Goal: Information Seeking & Learning: Learn about a topic

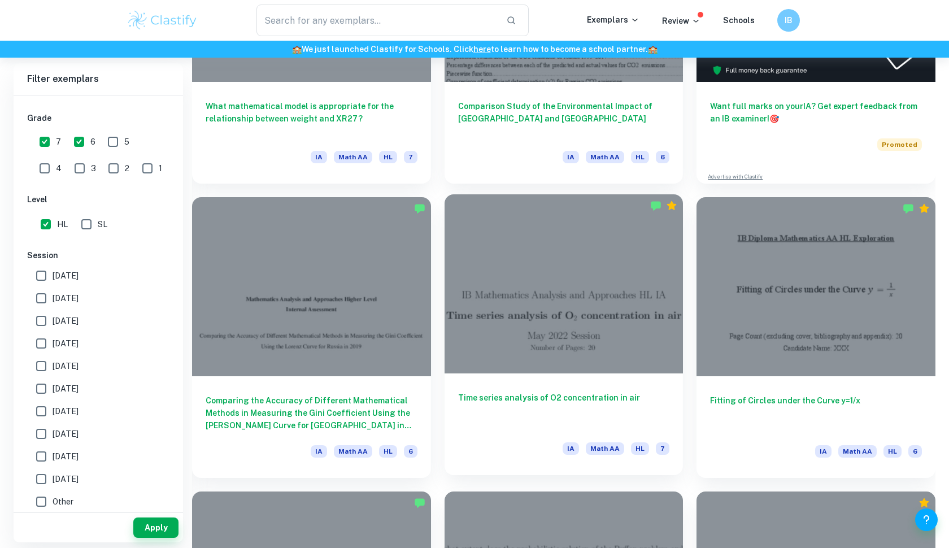
scroll to position [474, 0]
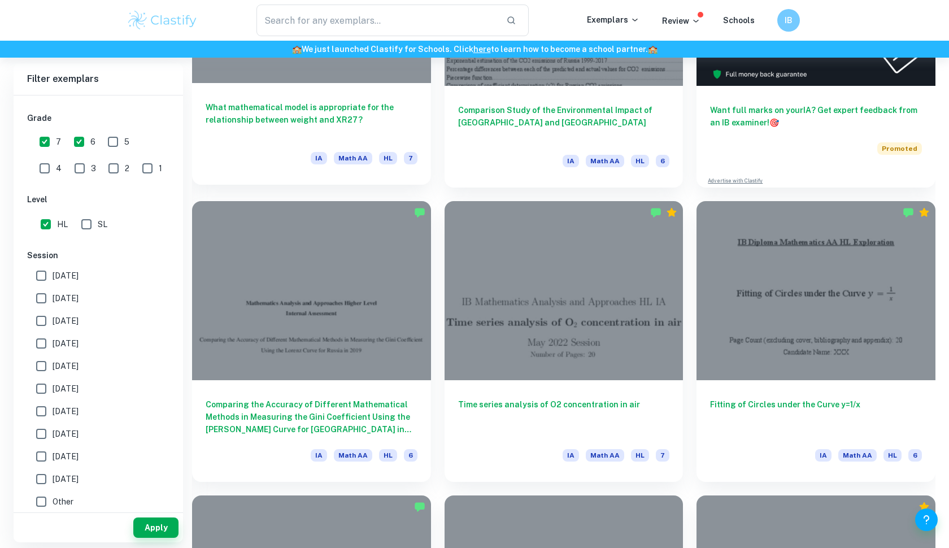
click at [325, 124] on h6 "What mathematical model is appropriate for the relationship between weight and …" at bounding box center [312, 119] width 212 height 37
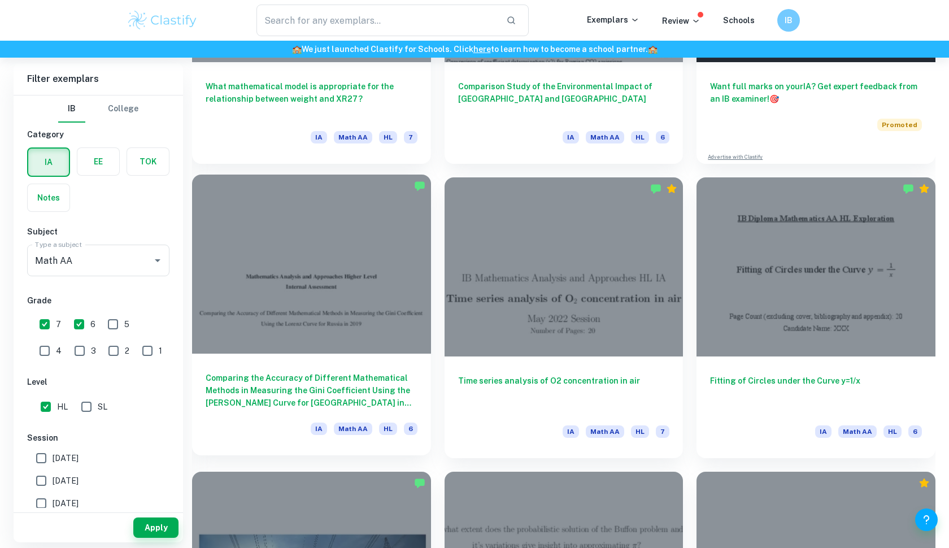
scroll to position [500, 0]
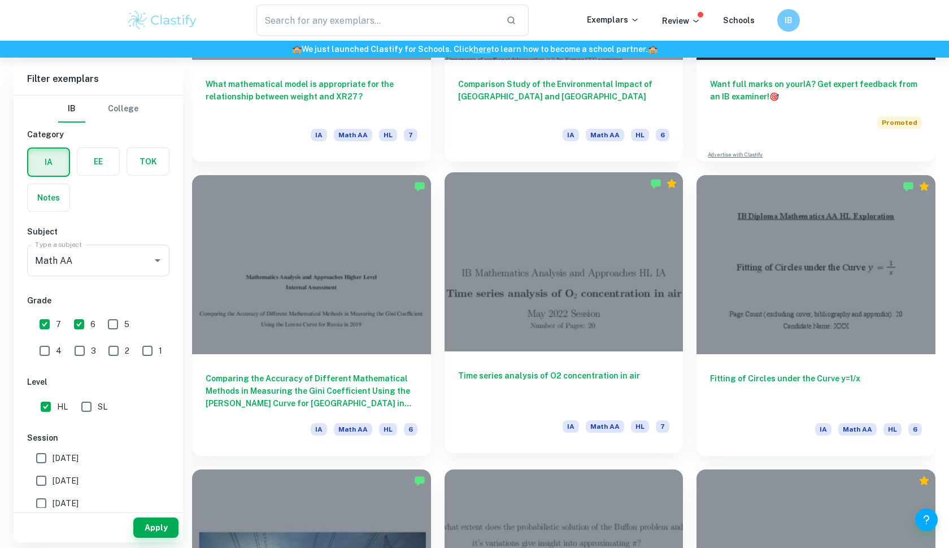
click at [523, 381] on h6 "Time series analysis of O2 concentration in air" at bounding box center [564, 387] width 212 height 37
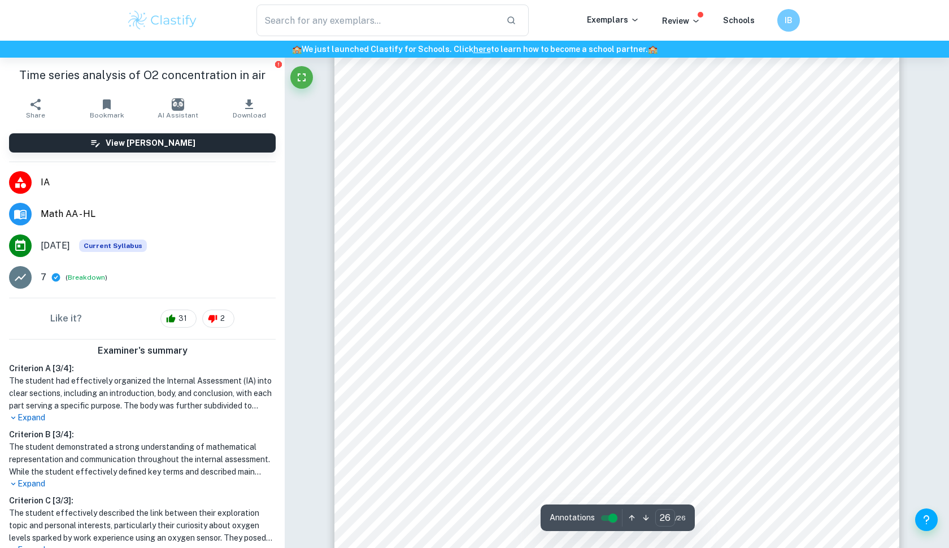
scroll to position [20402, 0]
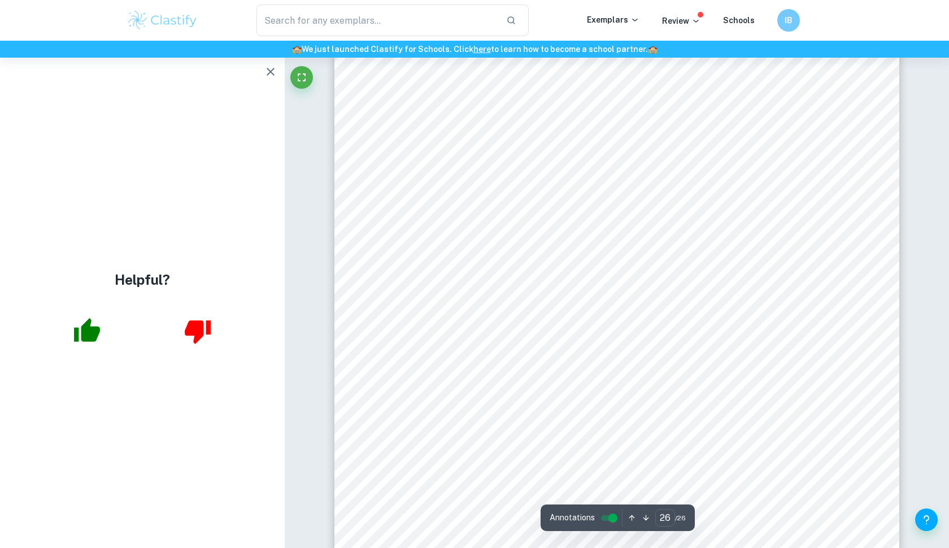
click at [531, 277] on span "0.0002364" at bounding box center [526, 278] width 25 height 6
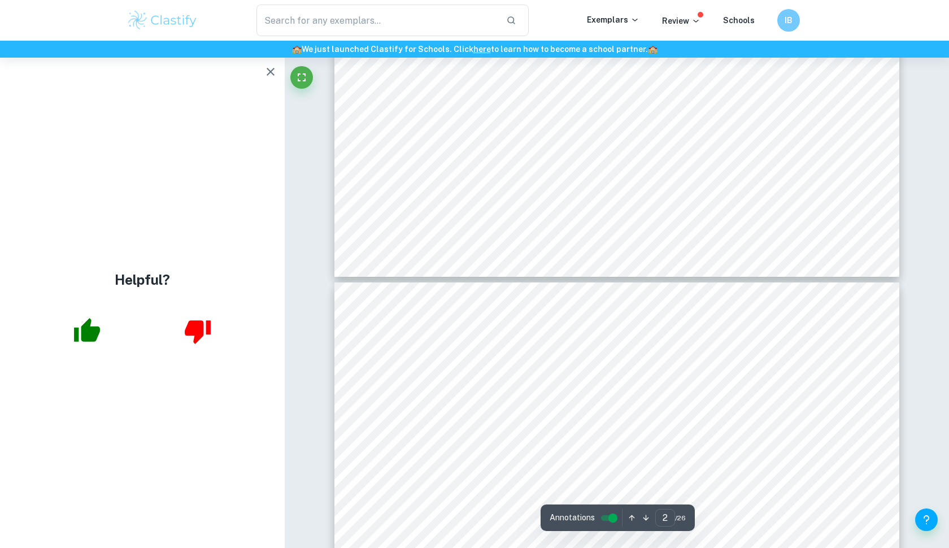
type input "3"
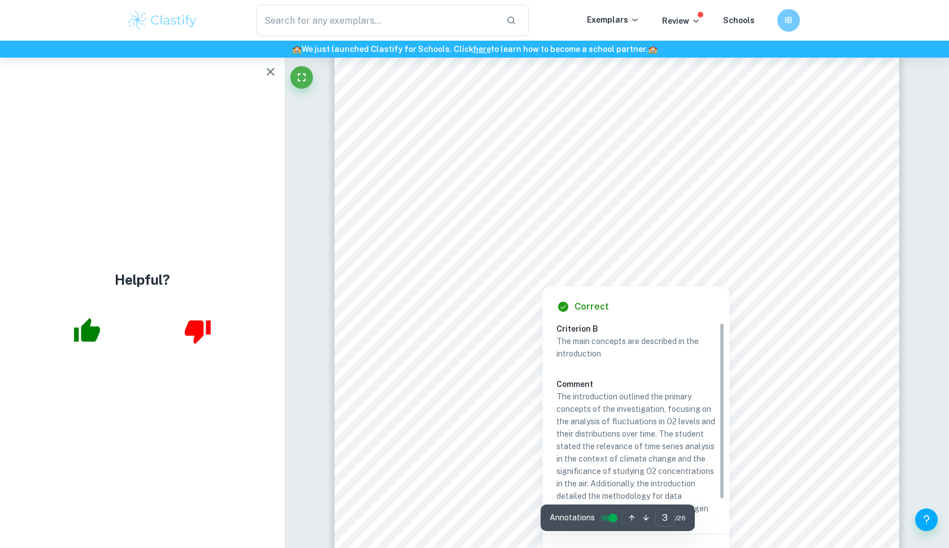
scroll to position [1723, 0]
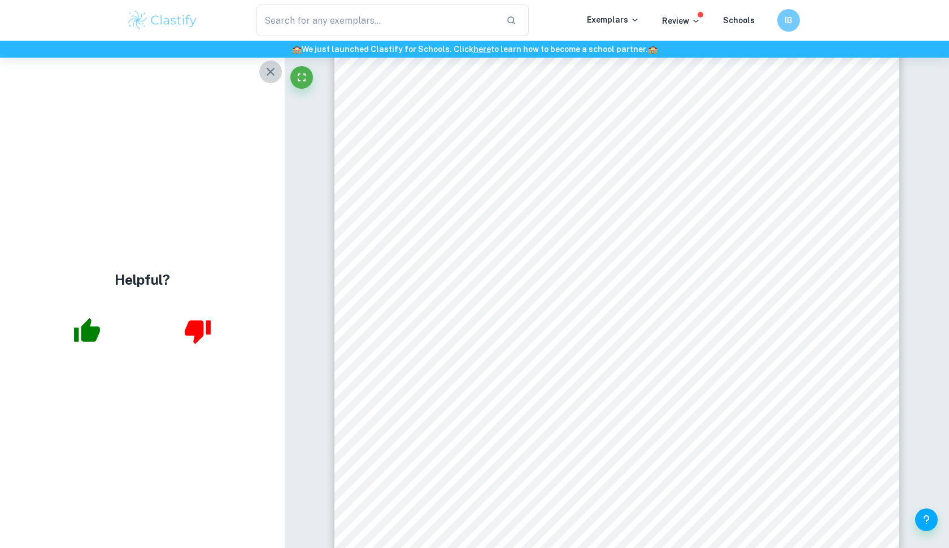
click at [265, 75] on icon "button" at bounding box center [271, 72] width 14 height 14
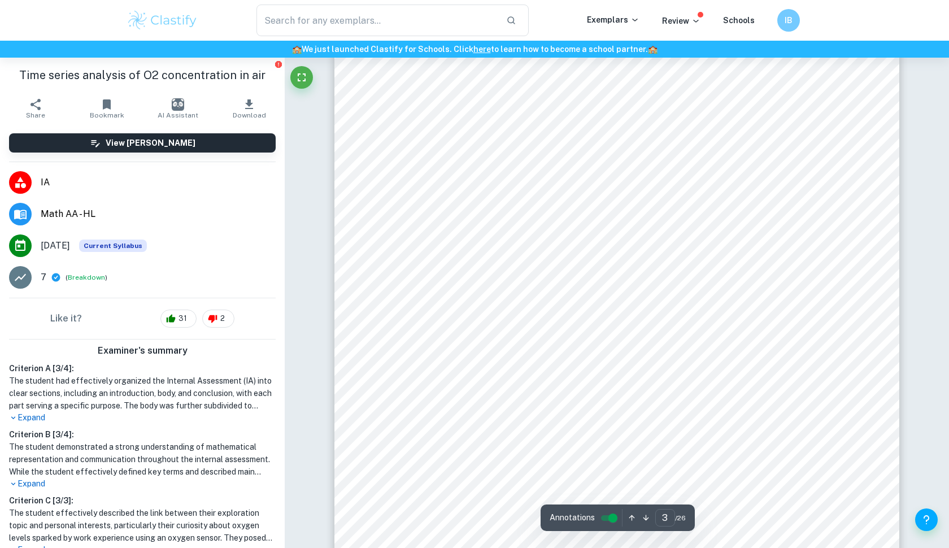
scroll to position [1954, 0]
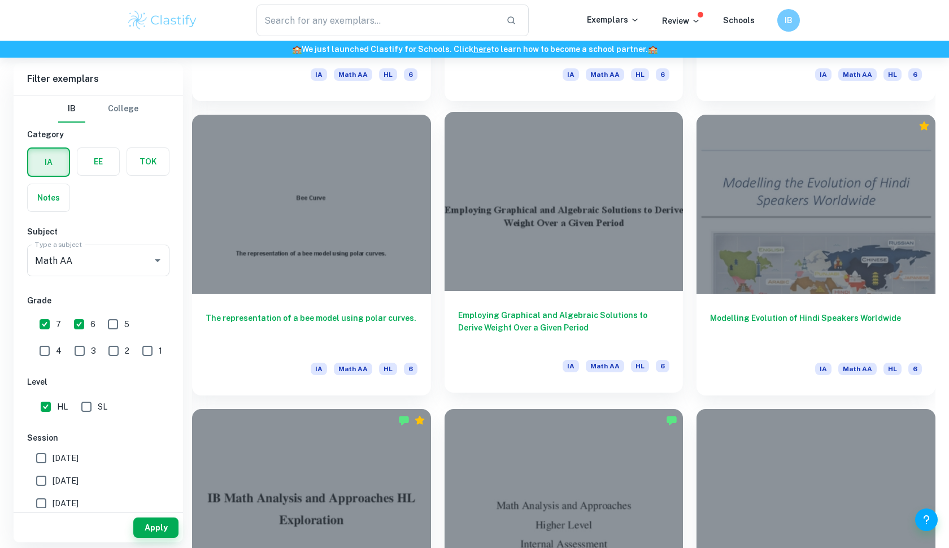
scroll to position [2032, 0]
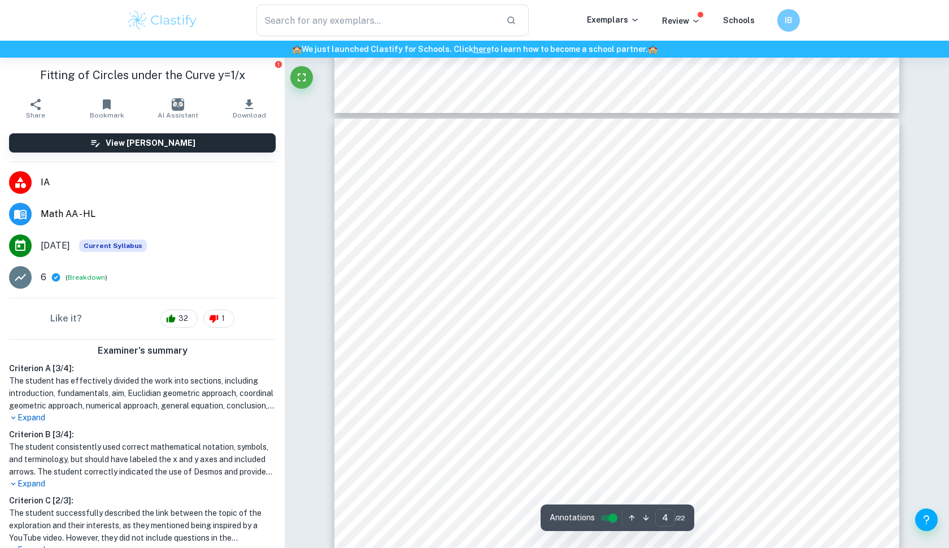
scroll to position [2588, 0]
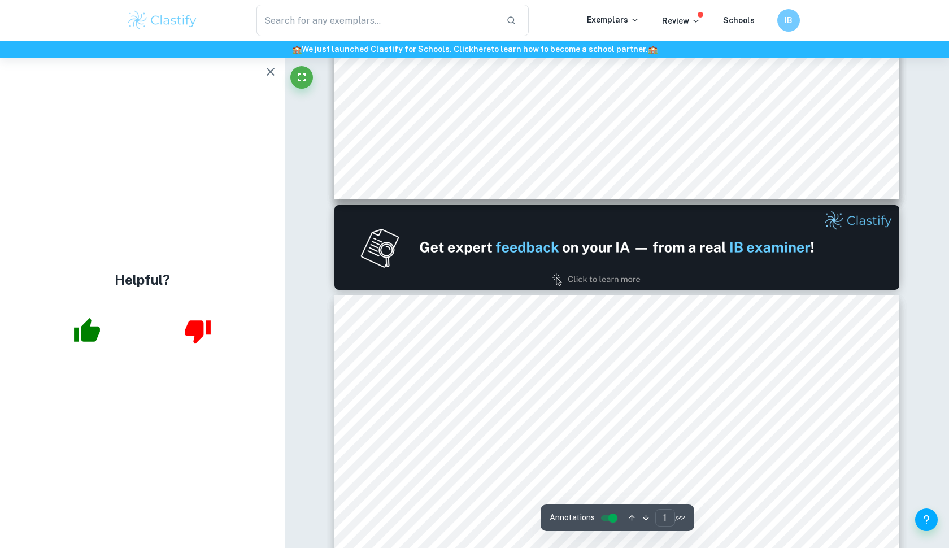
type input "2"
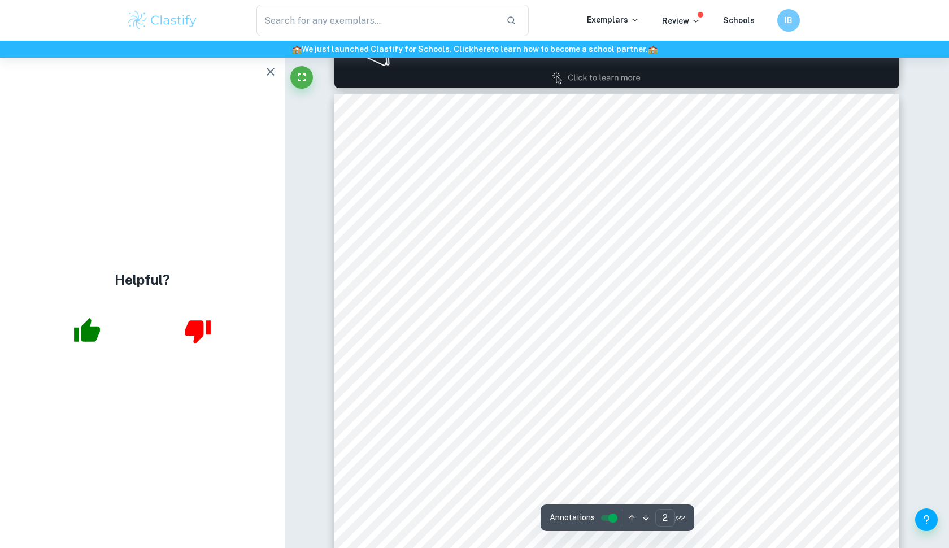
scroll to position [869, 0]
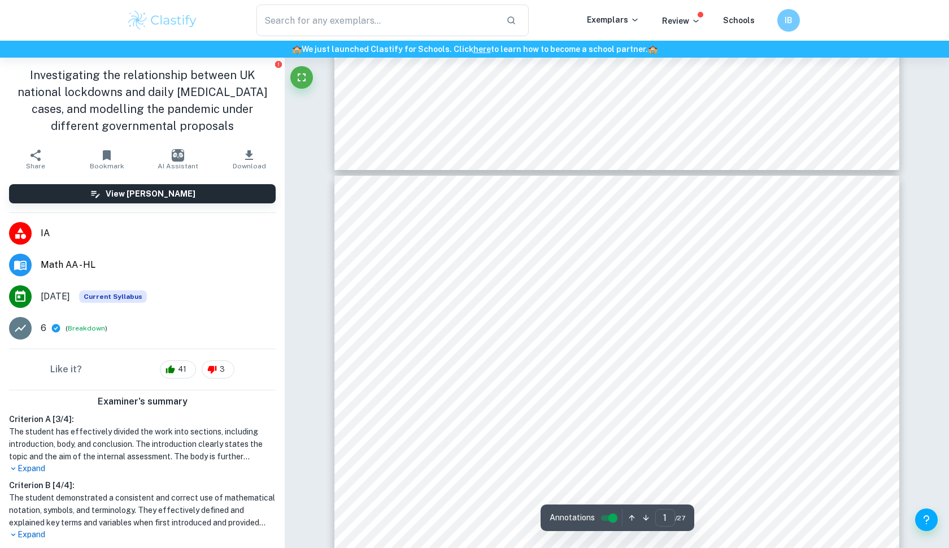
type input "2"
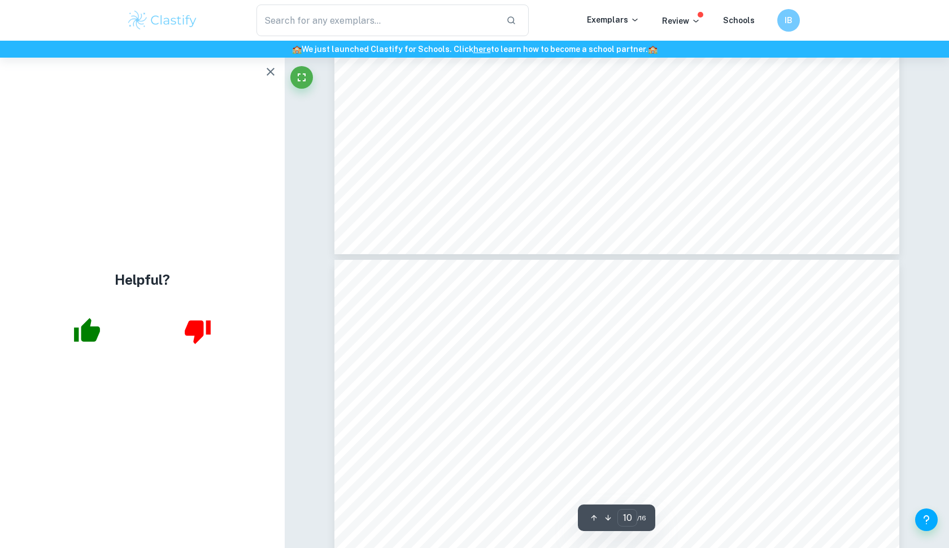
scroll to position [7199, 0]
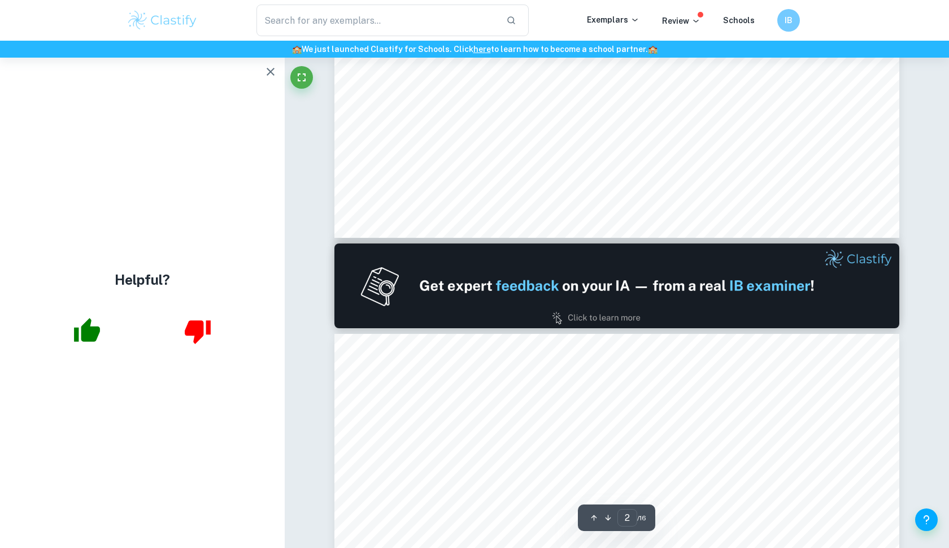
type input "1"
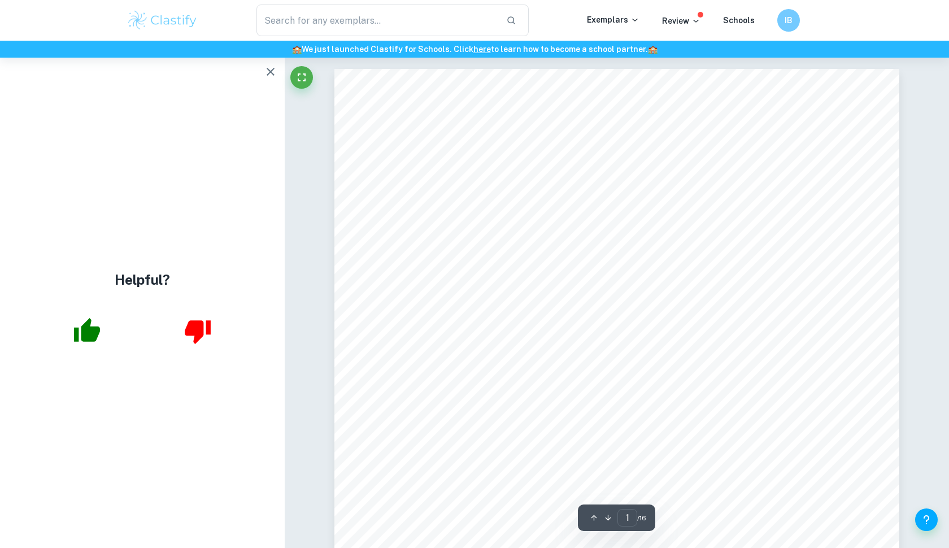
scroll to position [0, 0]
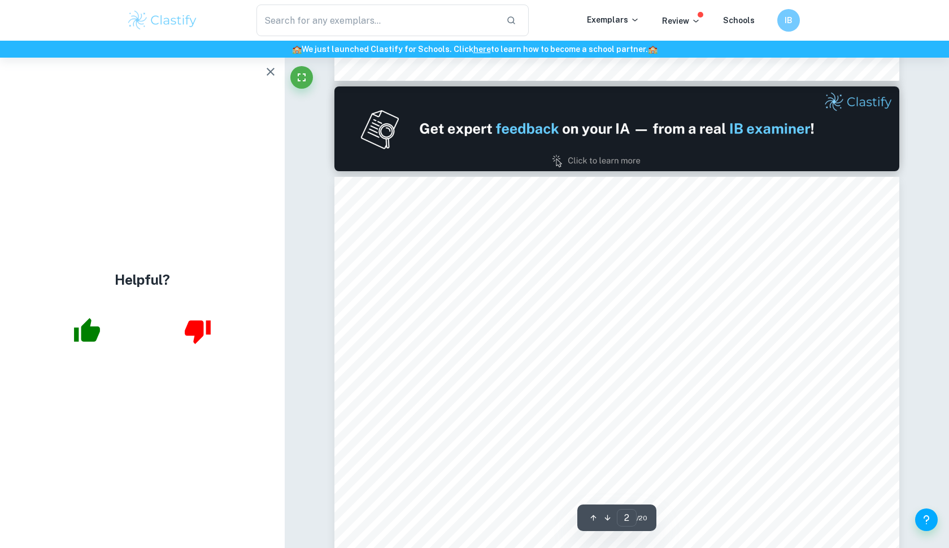
scroll to position [805, 0]
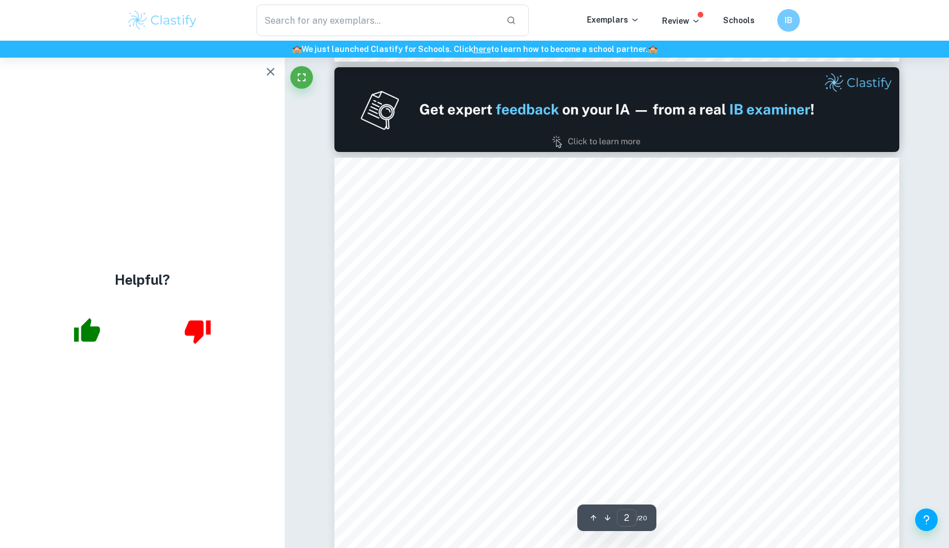
click at [269, 78] on icon "button" at bounding box center [271, 72] width 14 height 14
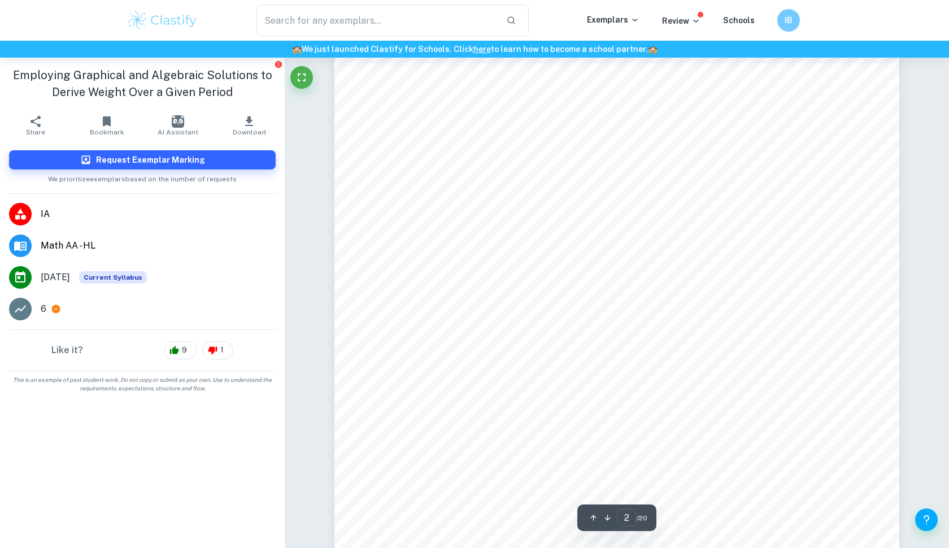
scroll to position [943, 0]
drag, startPoint x: 463, startPoint y: 132, endPoint x: 509, endPoint y: 133, distance: 46.3
click at [510, 133] on div "Candidate Personal Code: ###### Table of Contents Introduction and Rationale 3 …" at bounding box center [616, 418] width 565 height 798
click at [582, 121] on div "Candidate Personal Code: ###### Table of Contents Introduction and Rationale 3 …" at bounding box center [616, 418] width 565 height 798
type input "3"
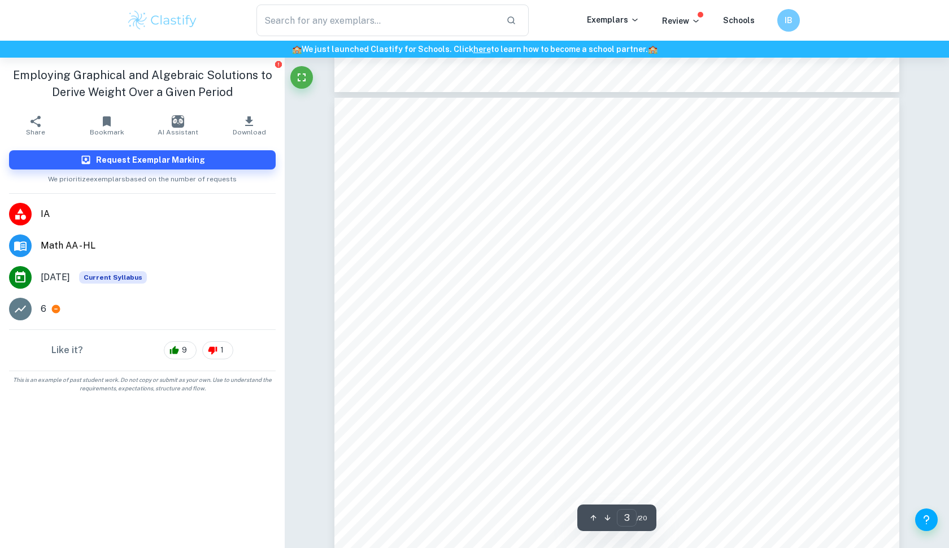
scroll to position [1679, 0]
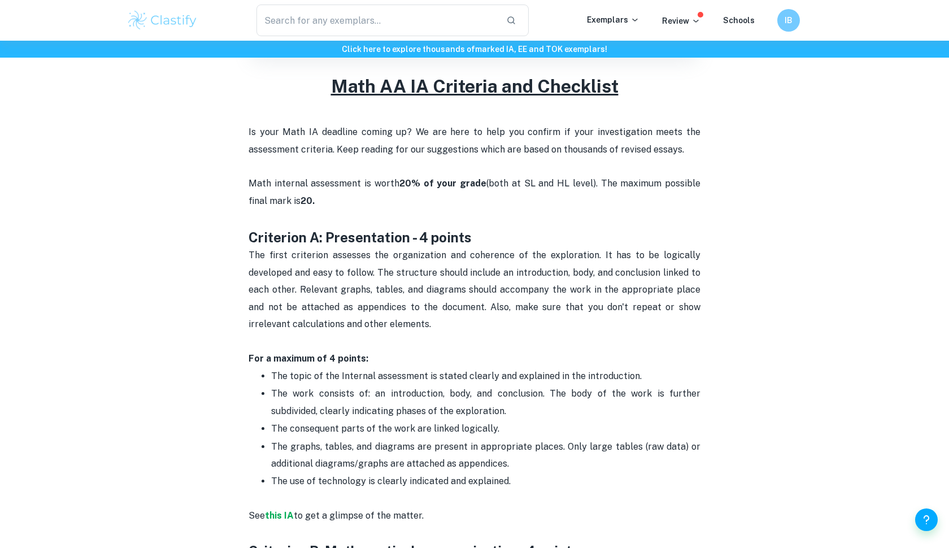
scroll to position [386, 0]
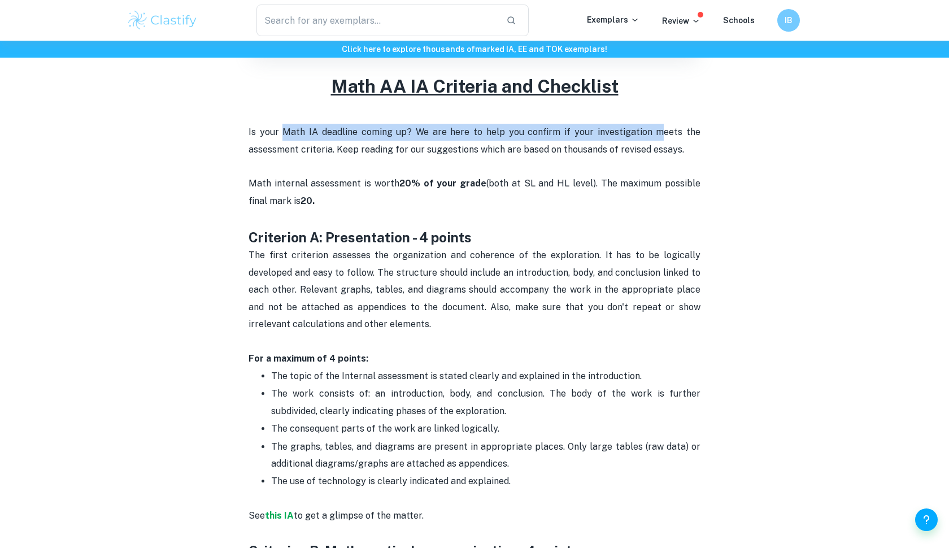
drag, startPoint x: 281, startPoint y: 129, endPoint x: 664, endPoint y: 130, distance: 383.5
click at [665, 130] on p "Is your Math IA deadline coming up? We are here to help you confirm if your inv…" at bounding box center [475, 167] width 452 height 86
click at [600, 181] on p "Is your Math IA deadline coming up? We are here to help you confirm if your inv…" at bounding box center [475, 167] width 452 height 86
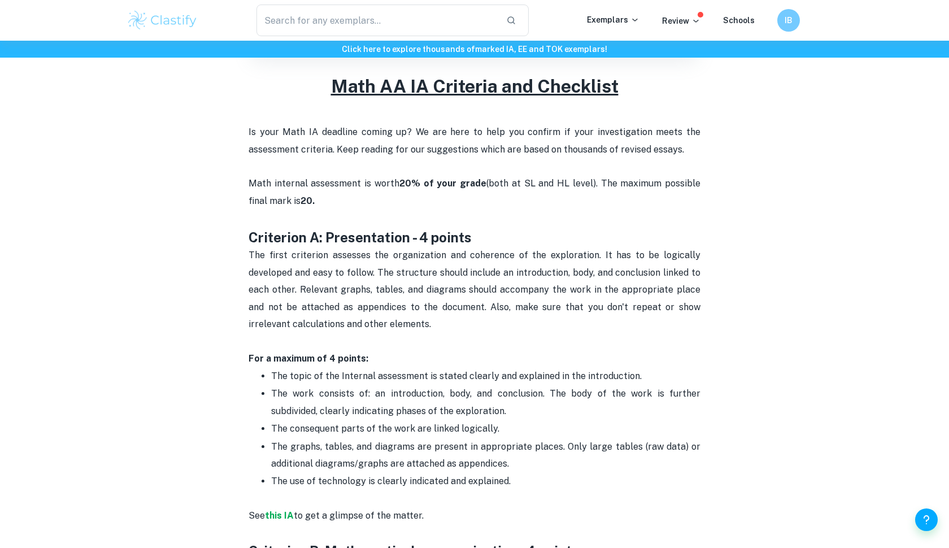
click at [600, 181] on p "Is your Math IA deadline coming up? We are here to help you confirm if your inv…" at bounding box center [475, 167] width 452 height 86
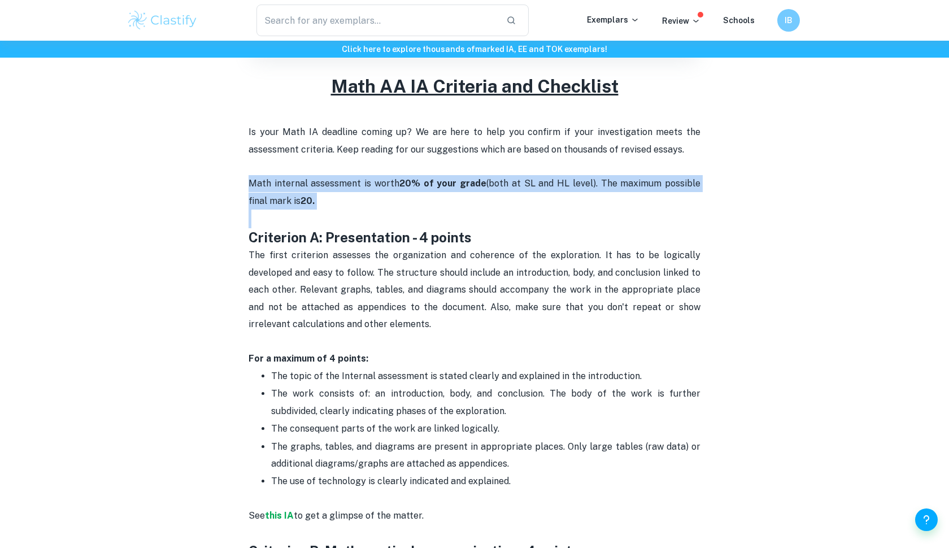
click at [600, 181] on p "Is your Math IA deadline coming up? We are here to help you confirm if your inv…" at bounding box center [475, 167] width 452 height 86
click at [572, 205] on p "Is your Math IA deadline coming up? We are here to help you confirm if your inv…" at bounding box center [475, 167] width 452 height 86
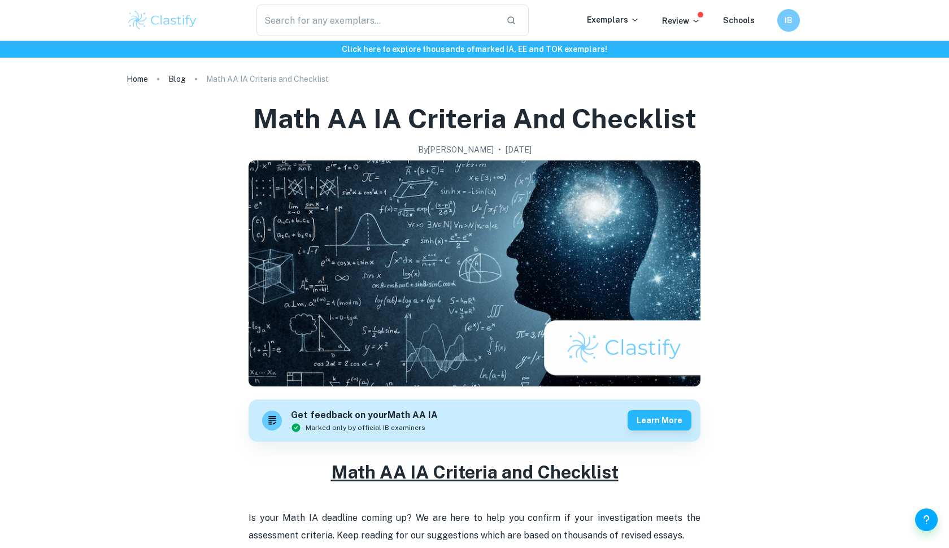
scroll to position [0, 0]
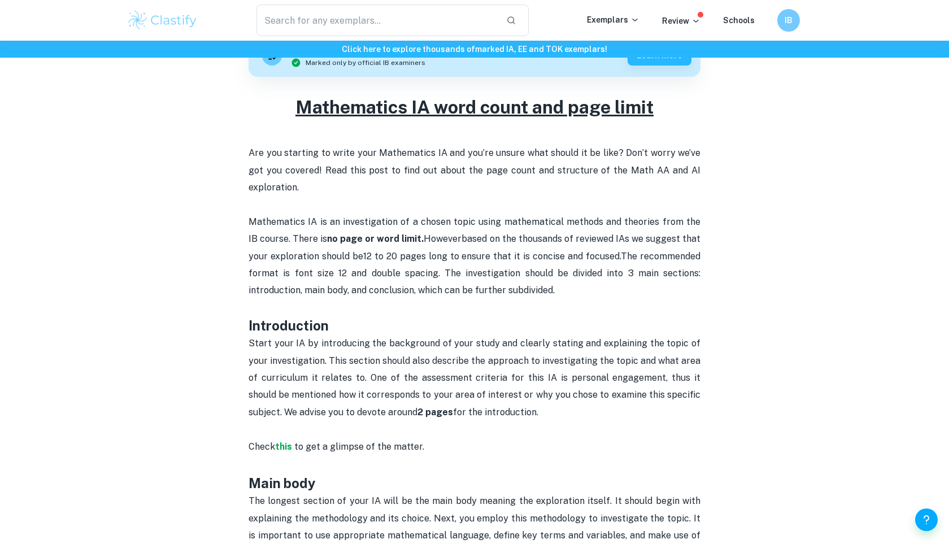
scroll to position [407, 0]
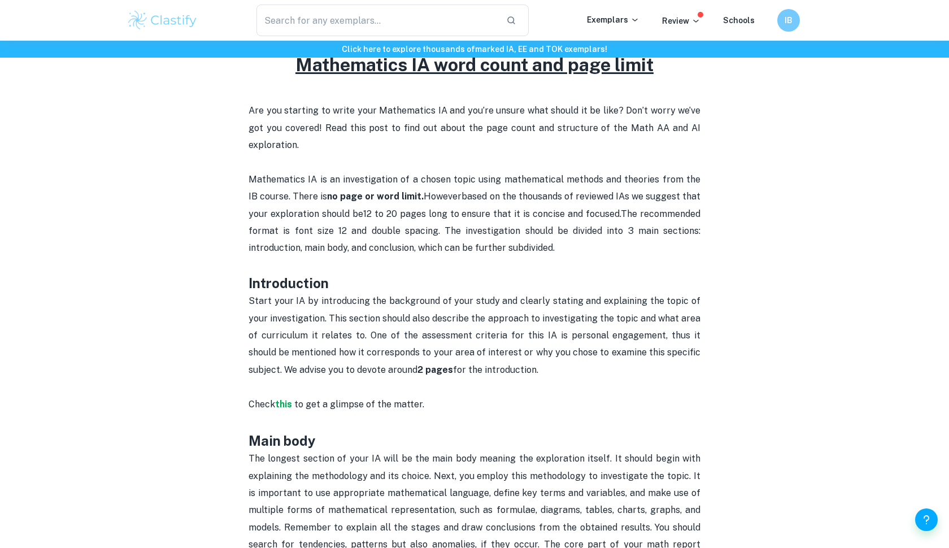
click at [363, 174] on span "Mathematics IA is an investigation of a chosen topic using mathematical methods…" at bounding box center [476, 188] width 454 height 28
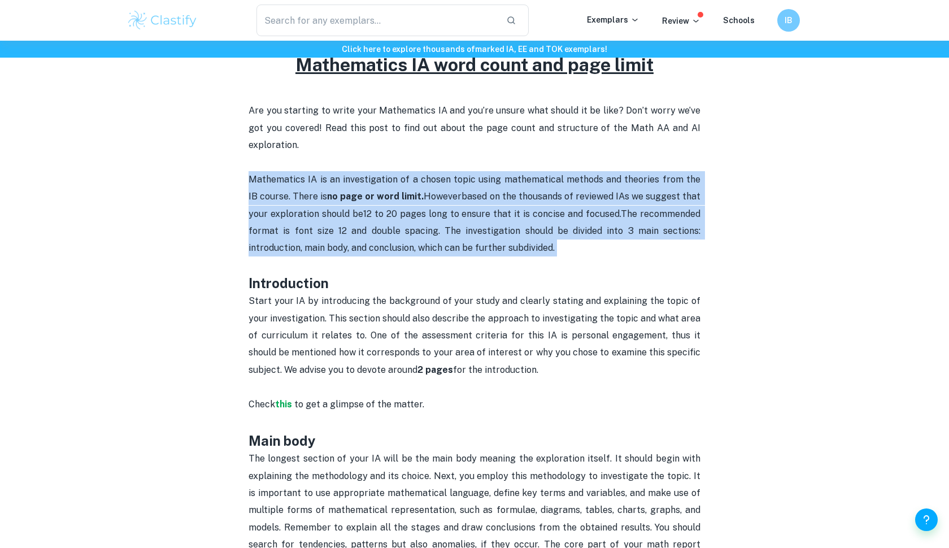
click at [363, 174] on span "Mathematics IA is an investigation of a chosen topic using mathematical methods…" at bounding box center [476, 188] width 454 height 28
click at [373, 189] on p "Mathematics IA is an investigation of a chosen topic using mathematical methods…" at bounding box center [475, 222] width 452 height 103
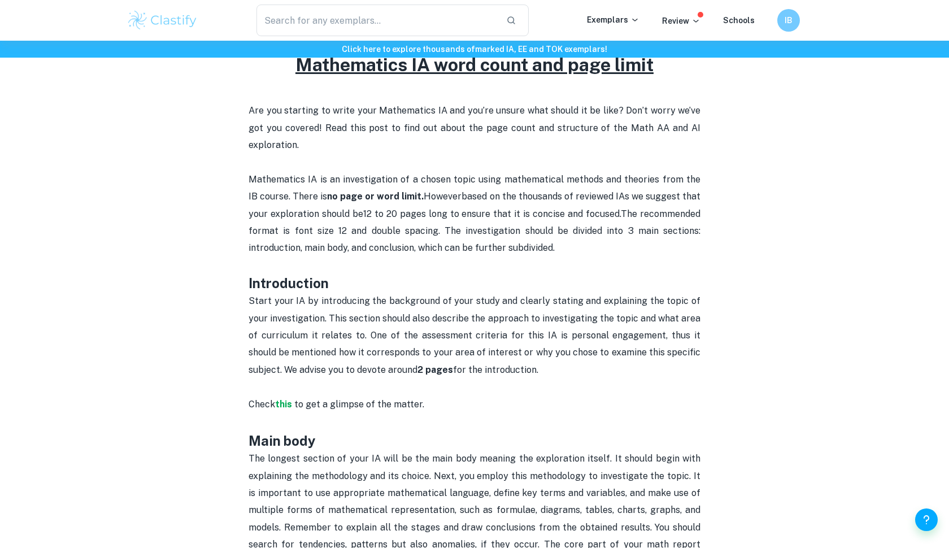
click at [353, 189] on p "Mathematics IA is an investigation of a chosen topic using mathematical methods…" at bounding box center [475, 222] width 452 height 103
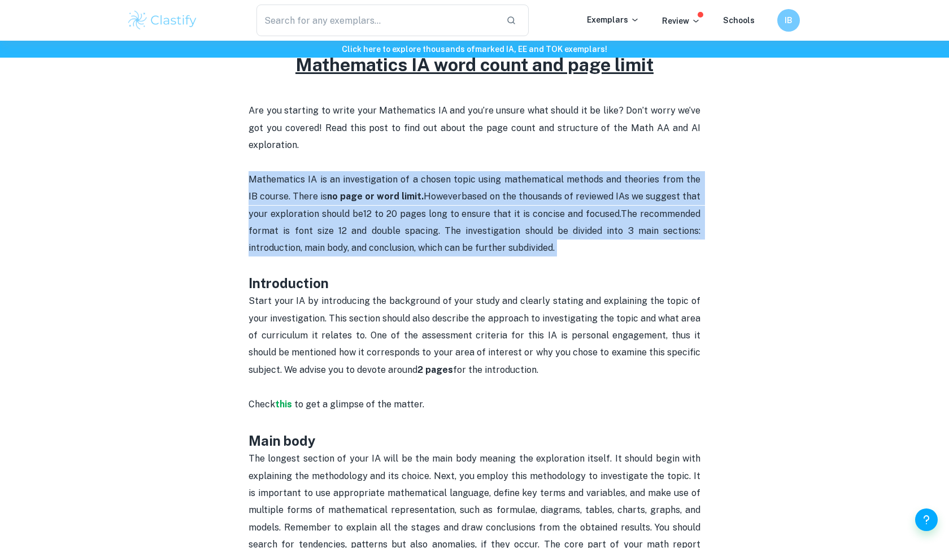
click at [377, 215] on span "12 to 20 pages long to ensure that it is concise and focused." at bounding box center [492, 213] width 258 height 11
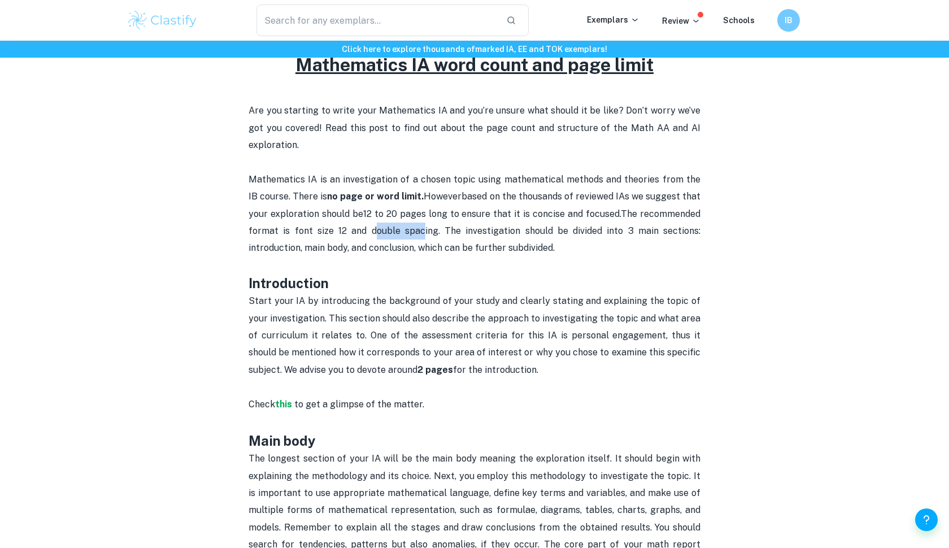
drag, startPoint x: 376, startPoint y: 225, endPoint x: 425, endPoint y: 228, distance: 48.7
click at [425, 228] on span "The recommended format is font size 12 and double spacing. The investigation sh…" at bounding box center [476, 230] width 454 height 45
click at [458, 257] on p "Mathematics IA is an investigation of a chosen topic using mathematical methods…" at bounding box center [475, 222] width 452 height 103
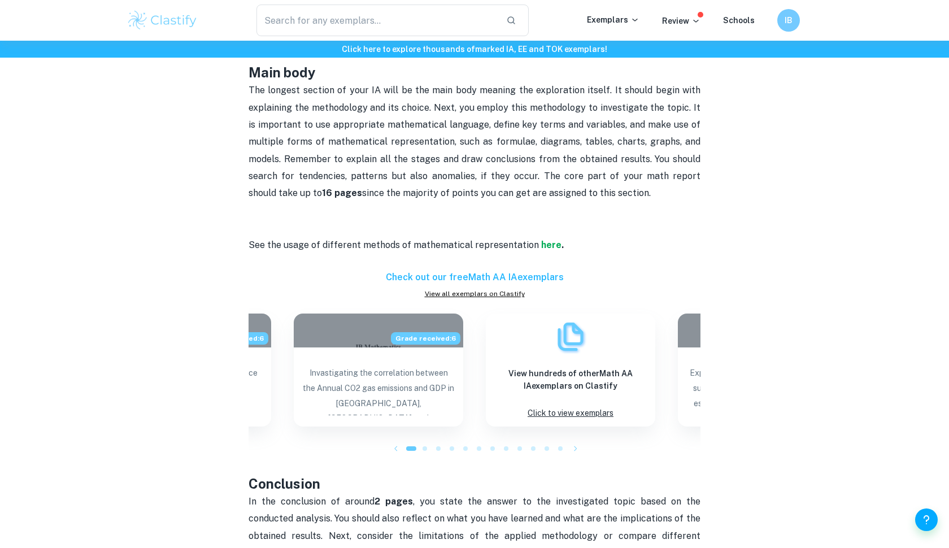
scroll to position [776, 0]
click at [504, 201] on p "The longest section of your IA will be the main body meaning the exploration it…" at bounding box center [475, 158] width 452 height 155
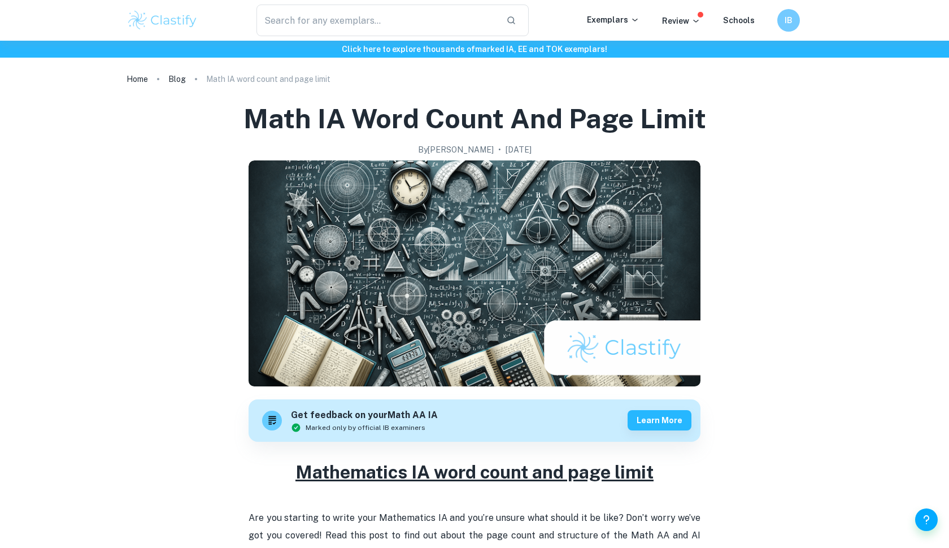
scroll to position [0, 0]
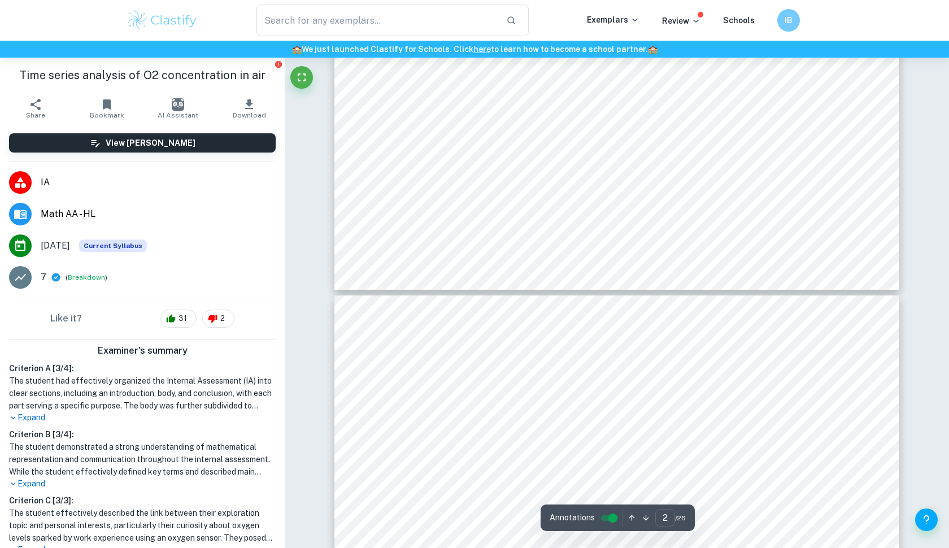
type input "3"
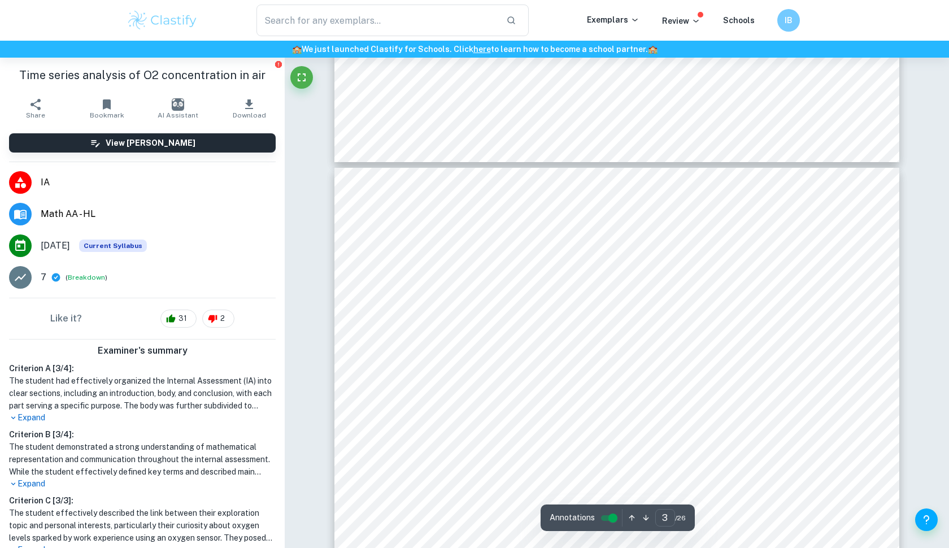
scroll to position [1604, 0]
